Goal: Check status: Check status

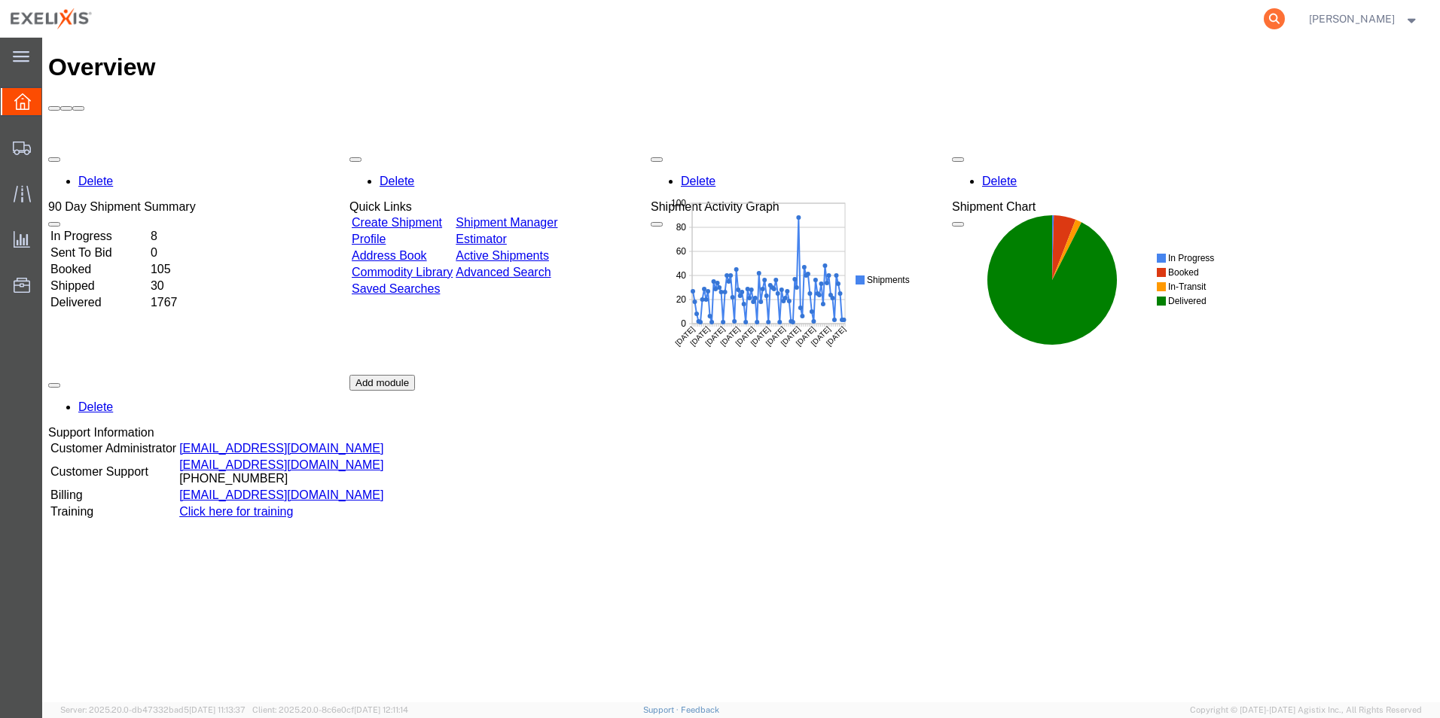
click at [1285, 19] on icon at bounding box center [1274, 18] width 21 height 21
click at [1012, 14] on input "search" at bounding box center [1035, 19] width 458 height 36
paste input "057-45562683"
type input "057-45562683"
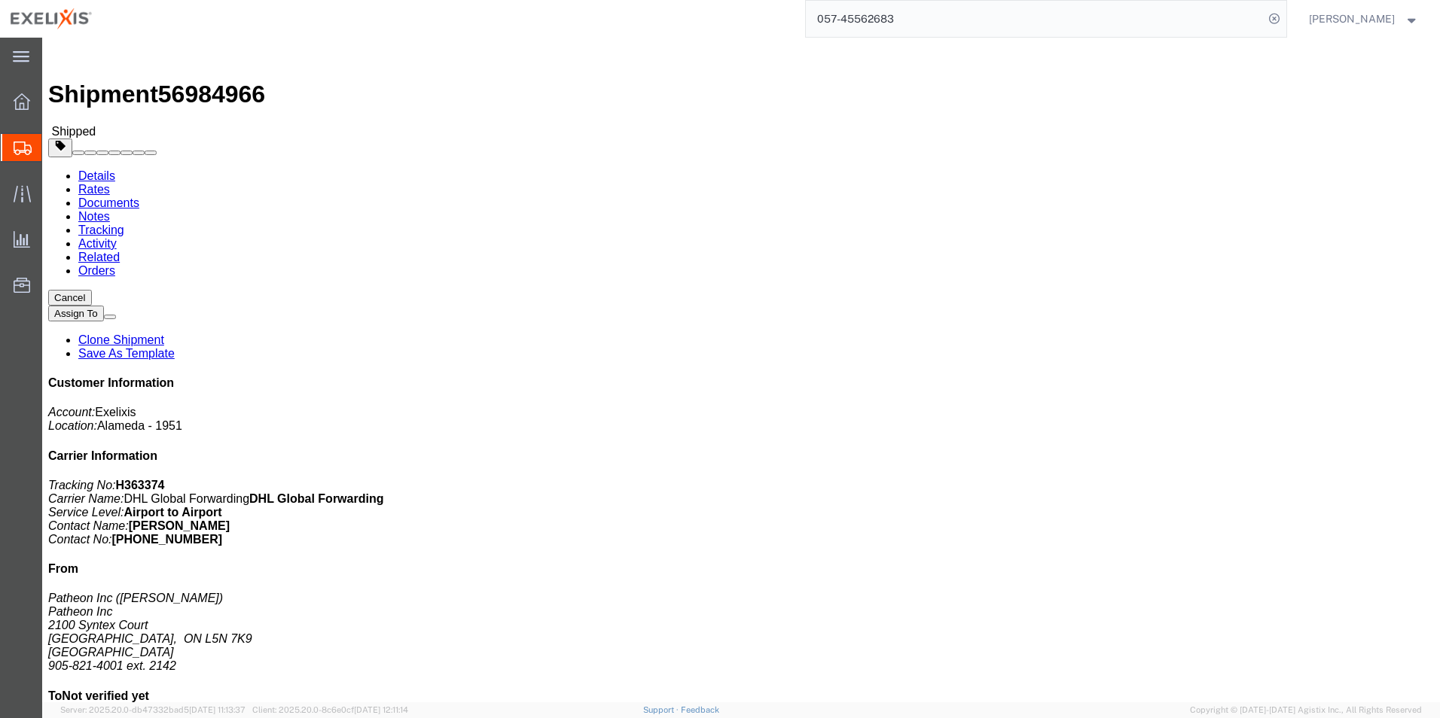
click link "Tracking"
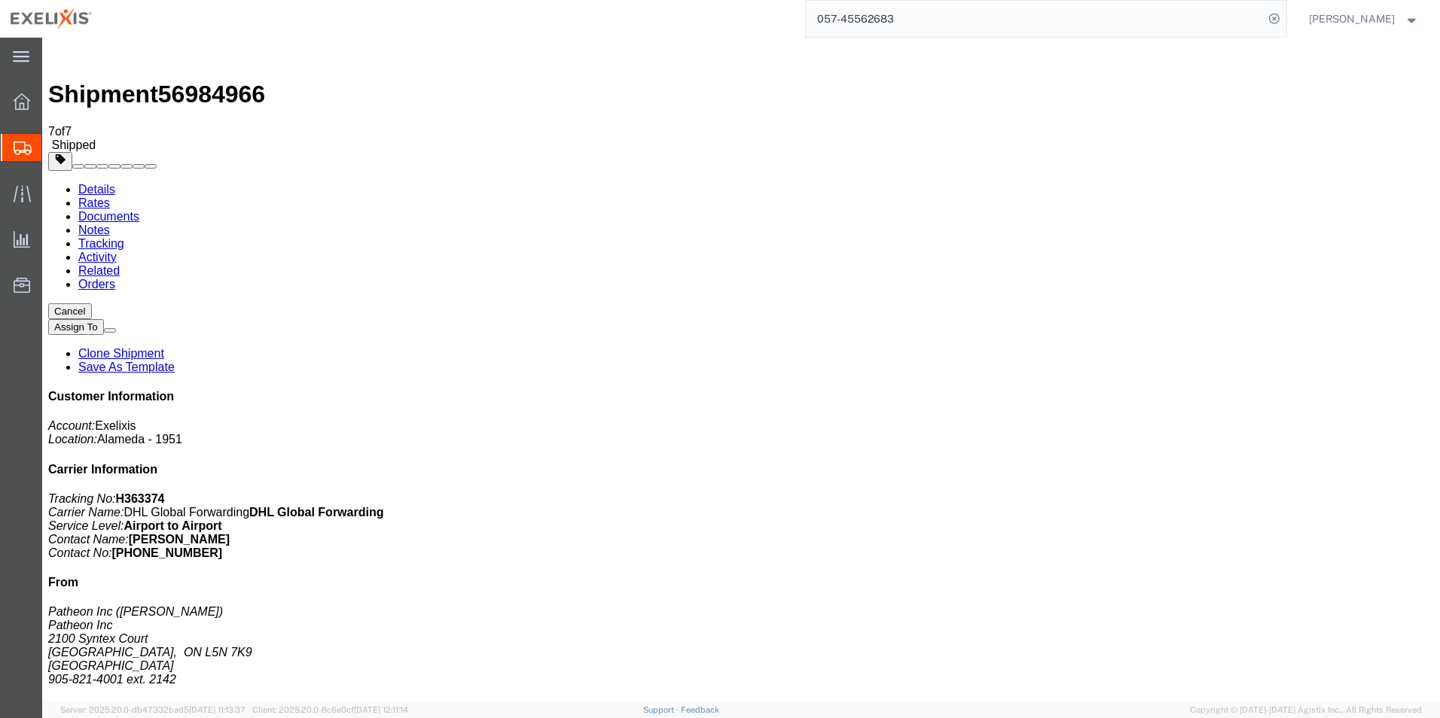
click at [117, 251] on link "Activity" at bounding box center [97, 257] width 38 height 13
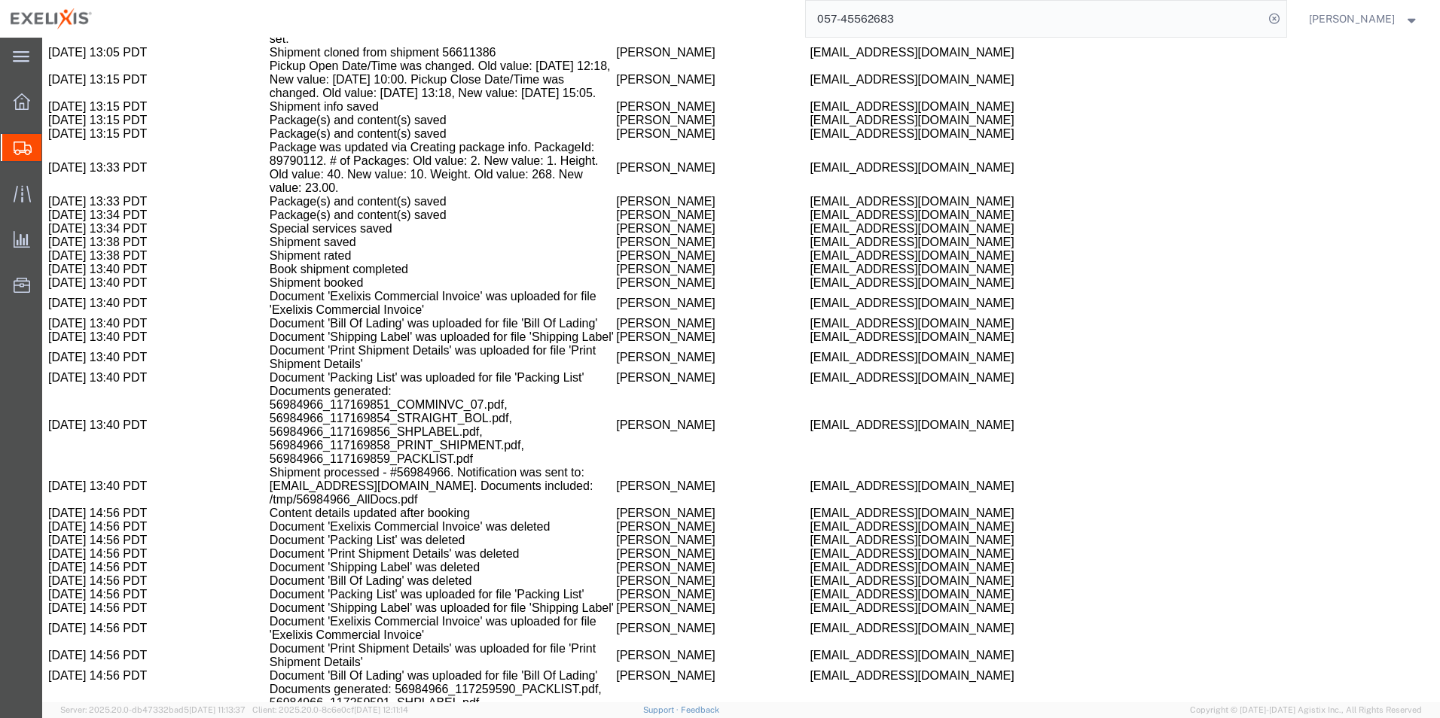
scroll to position [1239, 0]
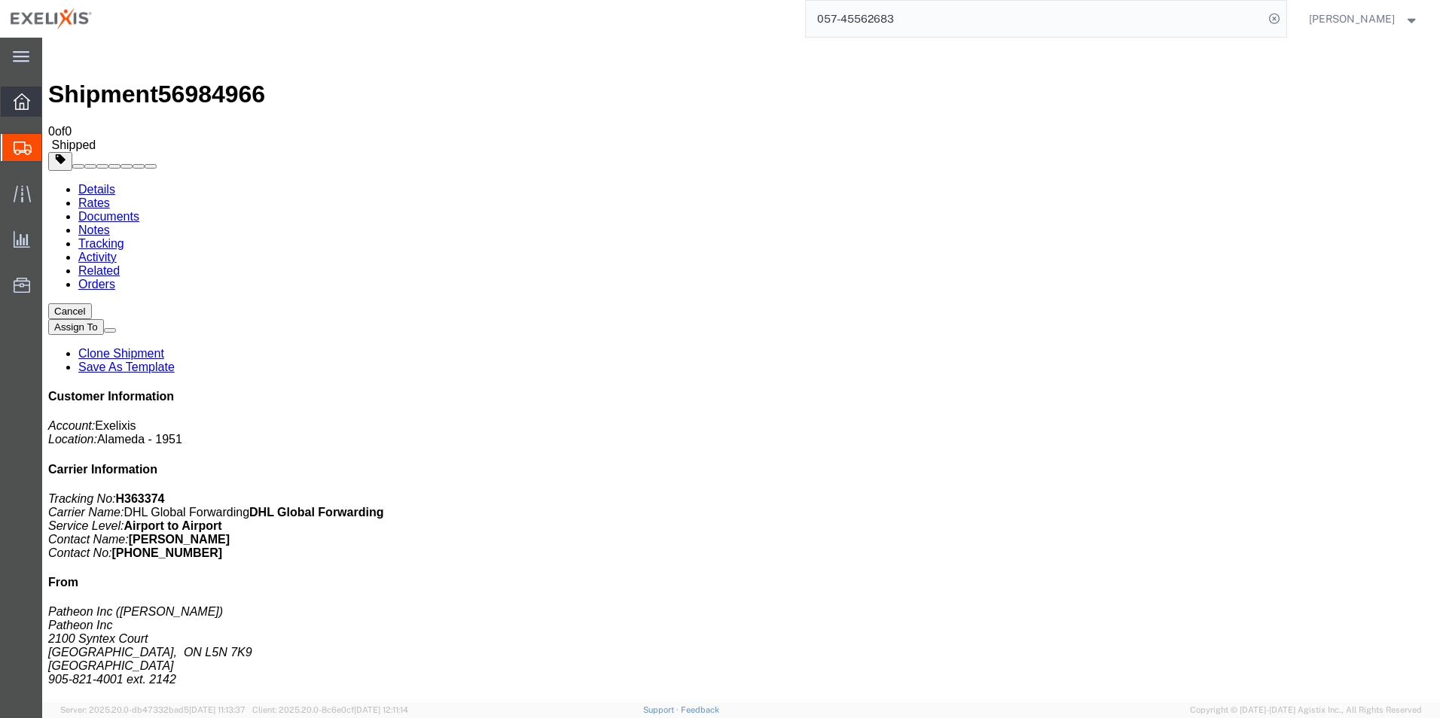
click at [19, 102] on icon at bounding box center [22, 101] width 17 height 17
